Goal: Task Accomplishment & Management: Use online tool/utility

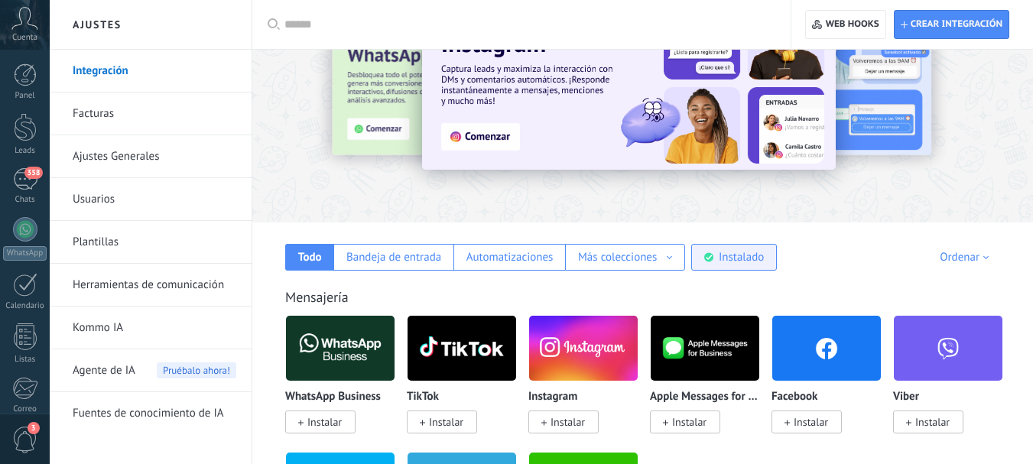
click at [745, 252] on div "Instalado" at bounding box center [741, 257] width 45 height 15
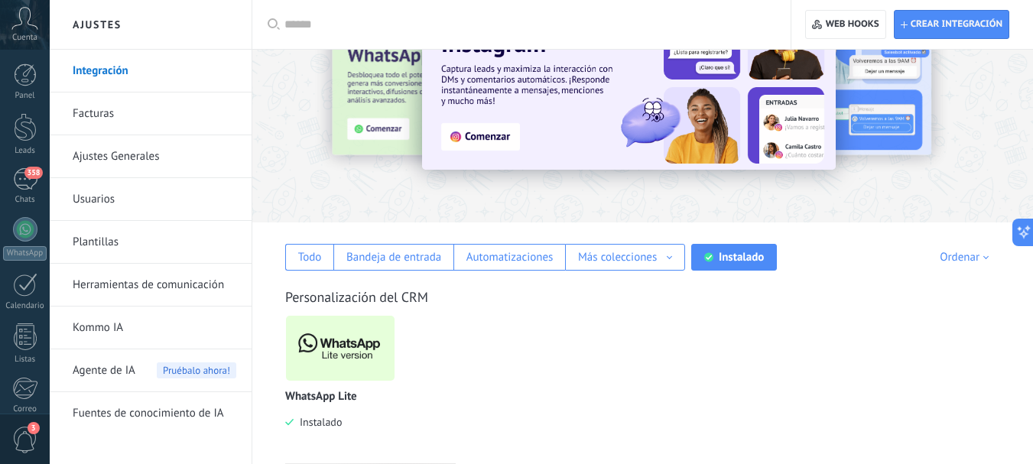
click at [378, 359] on img at bounding box center [340, 348] width 109 height 74
